Goal: Information Seeking & Learning: Learn about a topic

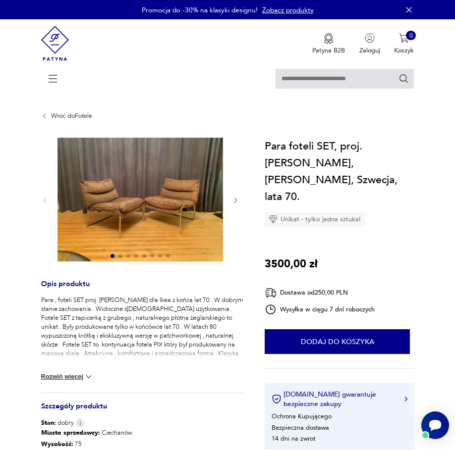
click at [234, 199] on icon "button" at bounding box center [235, 200] width 7 height 7
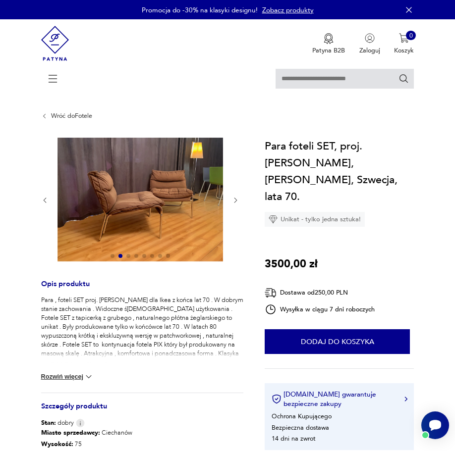
click at [234, 199] on icon "button" at bounding box center [235, 200] width 7 height 7
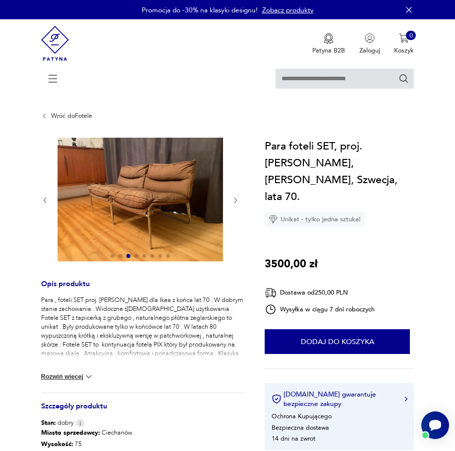
click at [233, 199] on icon "button" at bounding box center [235, 200] width 7 height 7
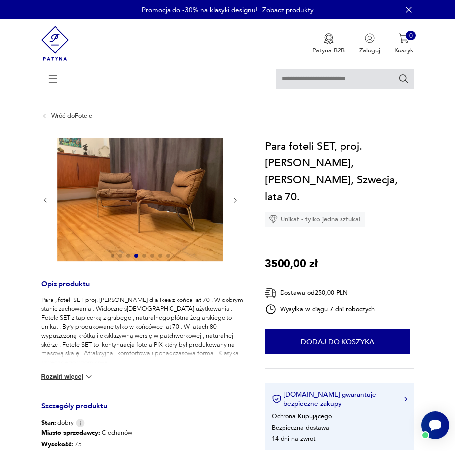
click at [232, 199] on icon "button" at bounding box center [235, 200] width 7 height 7
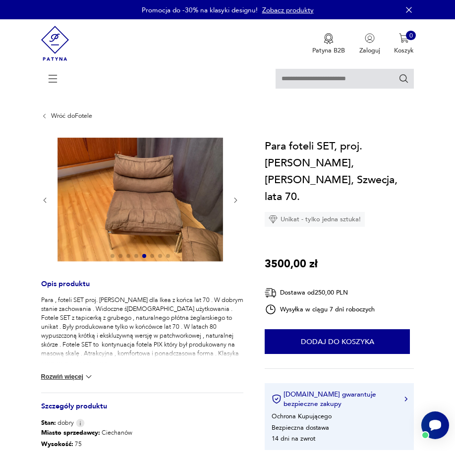
click at [232, 200] on icon "button" at bounding box center [235, 200] width 7 height 7
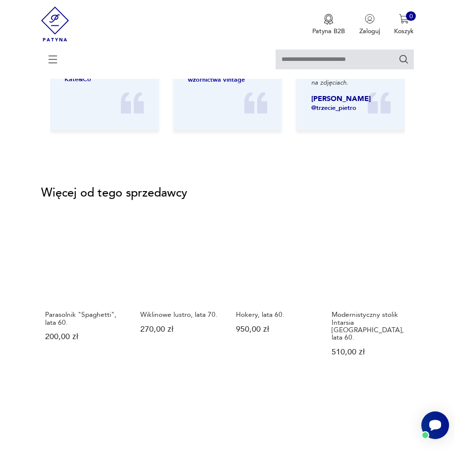
scroll to position [1201, 0]
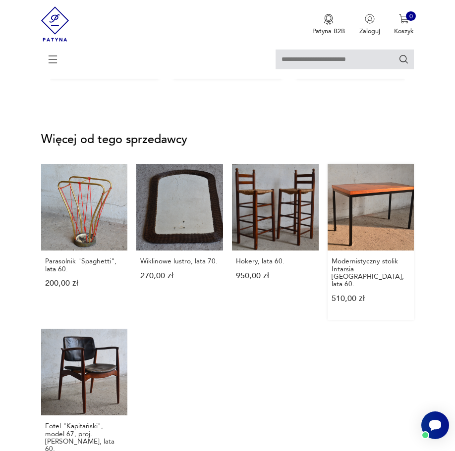
click at [367, 211] on link "Modernistyczny stolik Intarsia [GEOGRAPHIC_DATA], lata 60. 510,00 zł" at bounding box center [370, 242] width 87 height 156
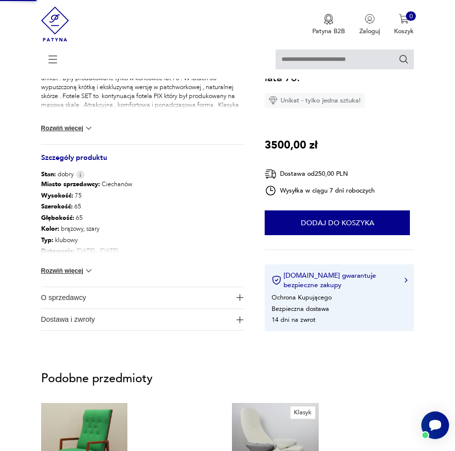
scroll to position [112, 0]
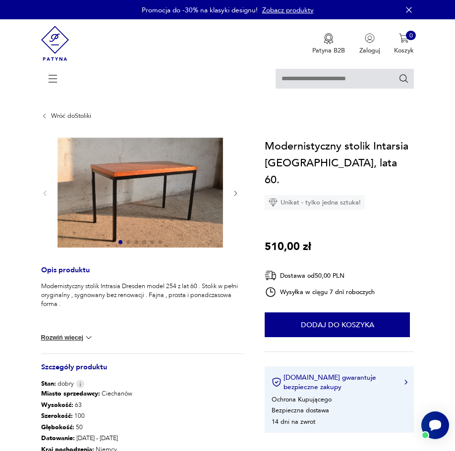
click at [149, 206] on img at bounding box center [139, 193] width 165 height 110
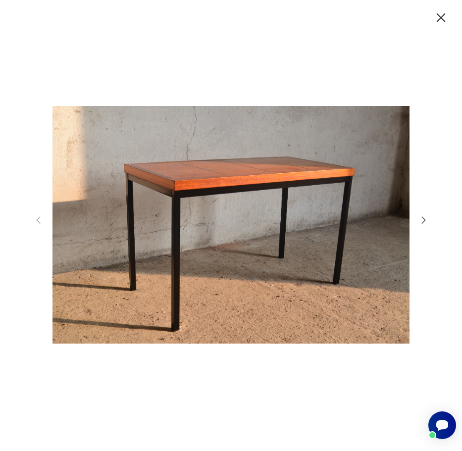
click at [429, 223] on icon "button" at bounding box center [424, 220] width 11 height 11
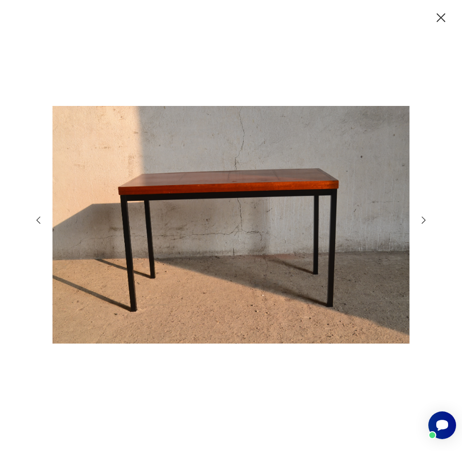
click at [429, 223] on icon "button" at bounding box center [424, 220] width 11 height 11
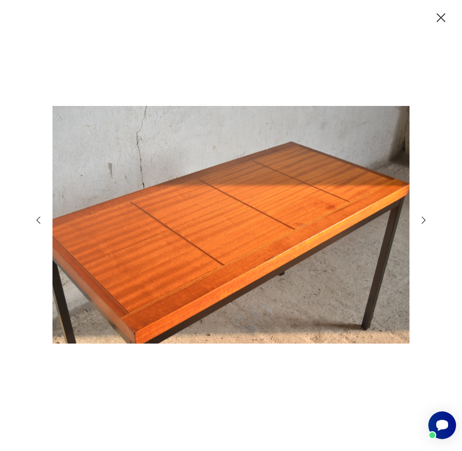
click at [429, 223] on icon "button" at bounding box center [424, 220] width 11 height 11
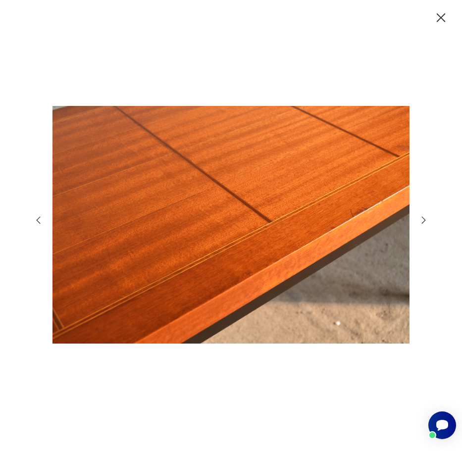
click at [429, 223] on icon "button" at bounding box center [424, 220] width 11 height 11
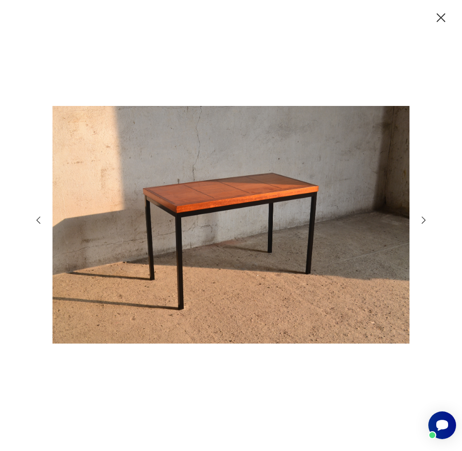
click at [441, 16] on icon "button" at bounding box center [441, 18] width 16 height 16
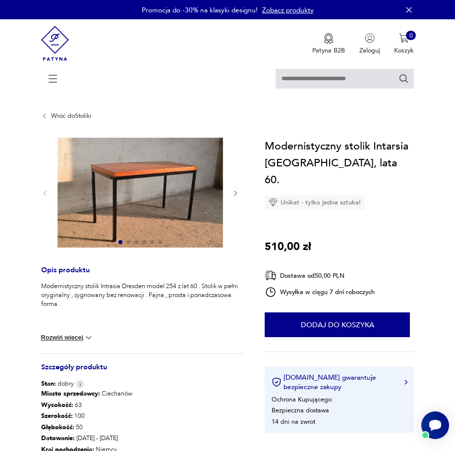
click at [51, 80] on icon at bounding box center [53, 78] width 35 height 35
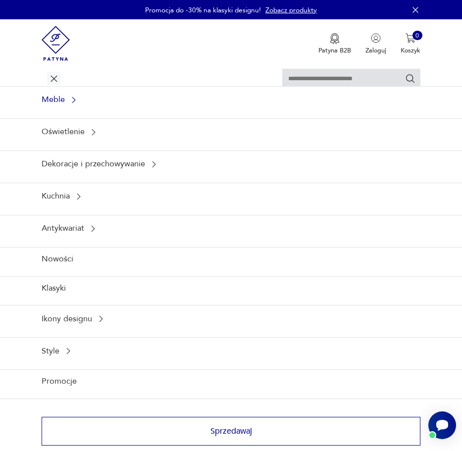
click at [65, 103] on div "Meble" at bounding box center [231, 99] width 462 height 27
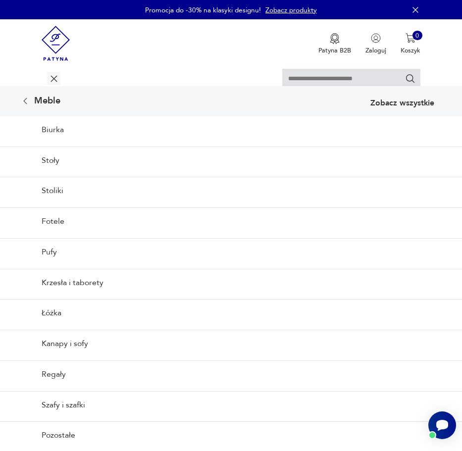
click at [26, 103] on icon at bounding box center [25, 101] width 9 height 9
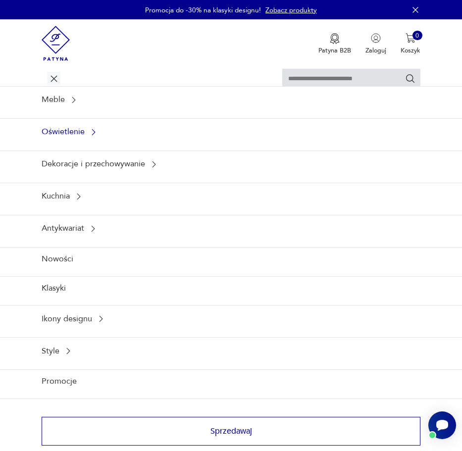
click at [71, 134] on div "Oświetlenie" at bounding box center [231, 131] width 462 height 27
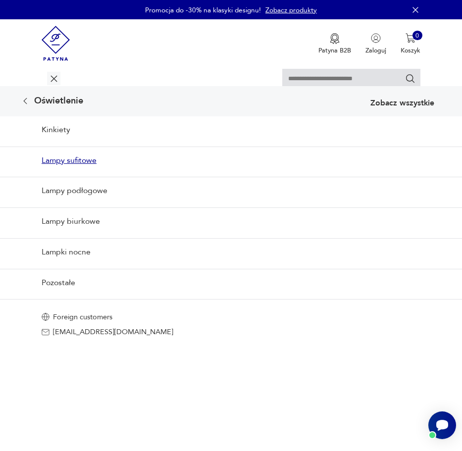
click at [72, 157] on link "Lampy sufitowe" at bounding box center [231, 160] width 462 height 27
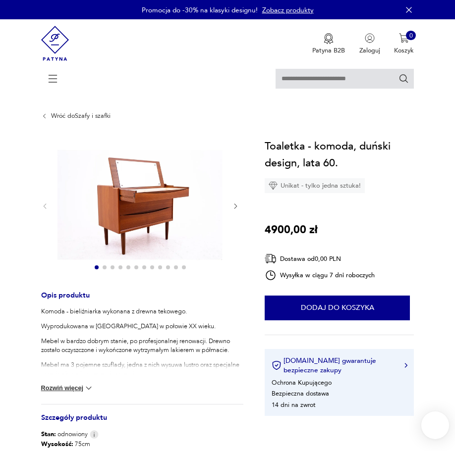
click at [235, 205] on icon "button" at bounding box center [235, 206] width 7 height 7
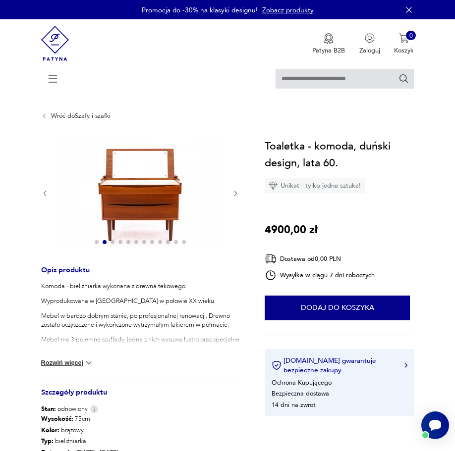
click at [235, 205] on div at bounding box center [140, 194] width 198 height 112
click at [237, 194] on icon "button" at bounding box center [235, 193] width 7 height 7
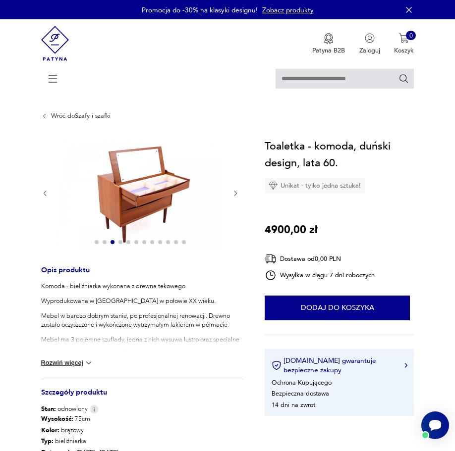
click at [237, 194] on icon "button" at bounding box center [235, 193] width 7 height 7
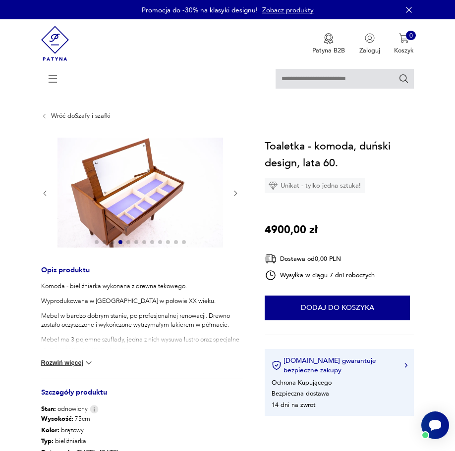
click at [237, 194] on icon "button" at bounding box center [235, 193] width 7 height 7
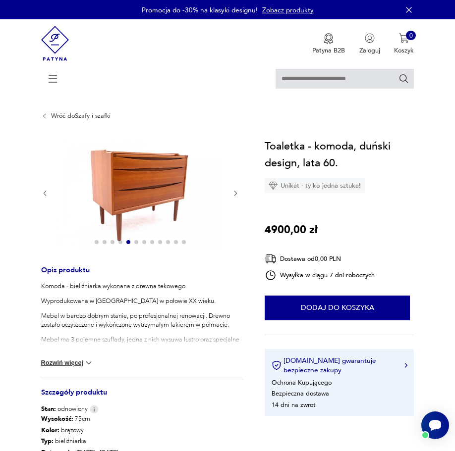
click at [237, 194] on icon "button" at bounding box center [235, 193] width 7 height 7
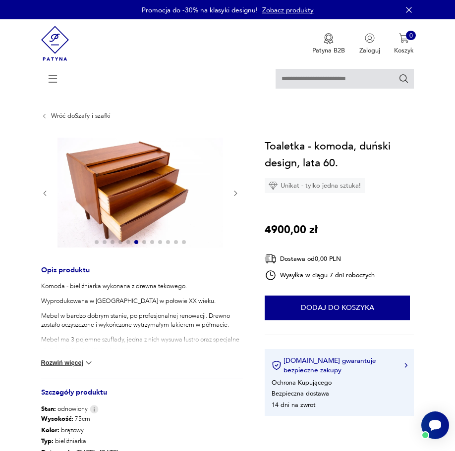
click at [237, 194] on icon "button" at bounding box center [235, 193] width 7 height 7
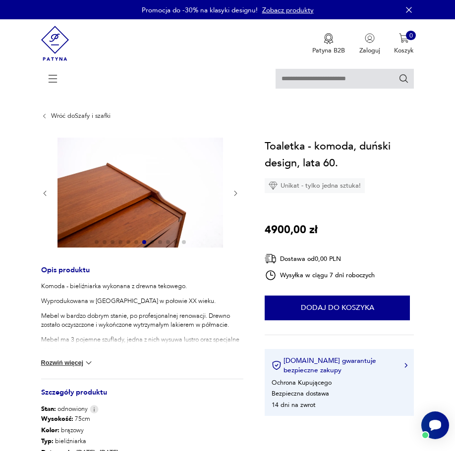
click at [237, 194] on icon "button" at bounding box center [235, 193] width 7 height 7
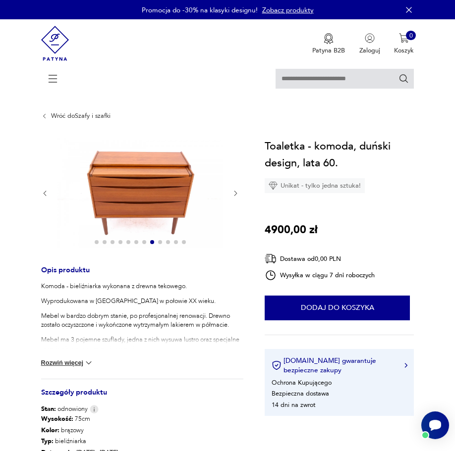
click at [237, 194] on icon "button" at bounding box center [235, 193] width 7 height 7
